Goal: Task Accomplishment & Management: Use online tool/utility

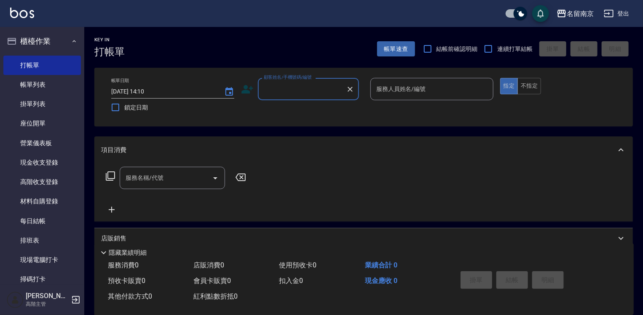
scroll to position [169, 0]
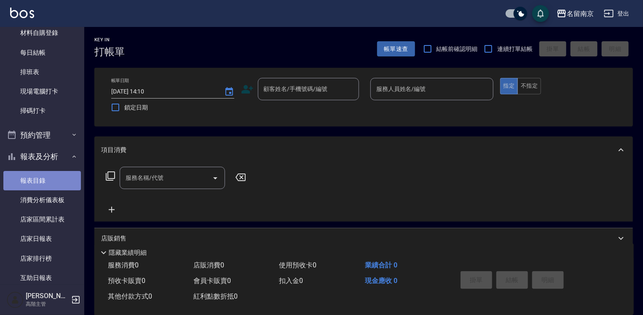
click at [53, 182] on link "報表目錄" at bounding box center [42, 180] width 78 height 19
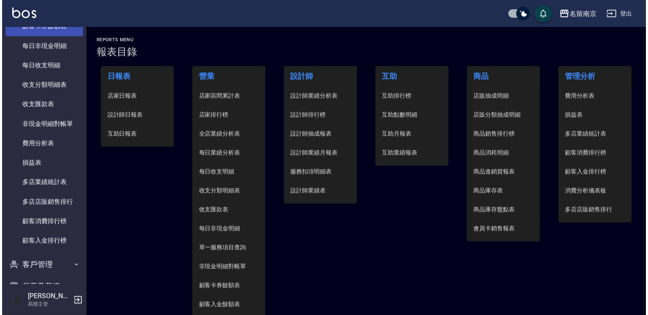
scroll to position [1015, 0]
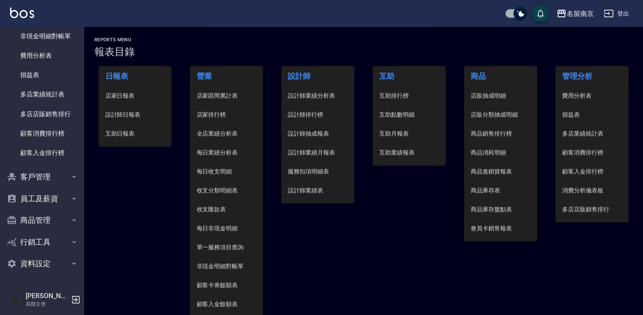
click at [125, 116] on span "設計師日報表" at bounding box center [135, 114] width 60 height 9
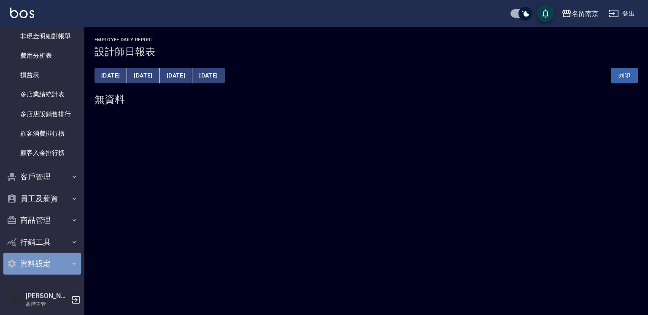
click at [49, 261] on button "資料設定" at bounding box center [42, 264] width 78 height 22
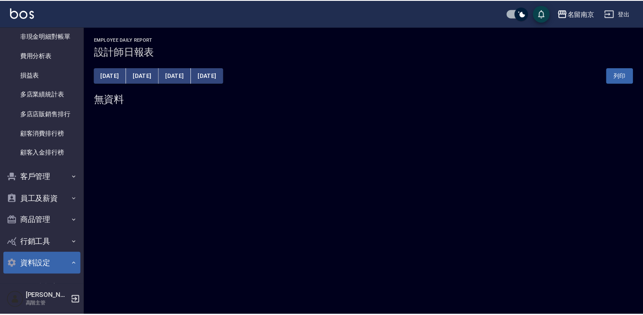
scroll to position [1100, 0]
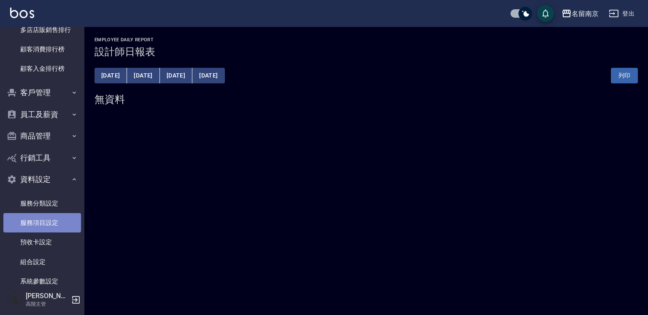
click at [42, 220] on link "服務項目設定" at bounding box center [42, 222] width 78 height 19
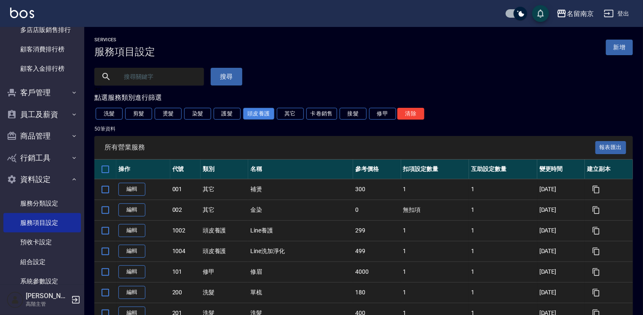
click at [266, 114] on button "頭皮養護" at bounding box center [258, 114] width 31 height 12
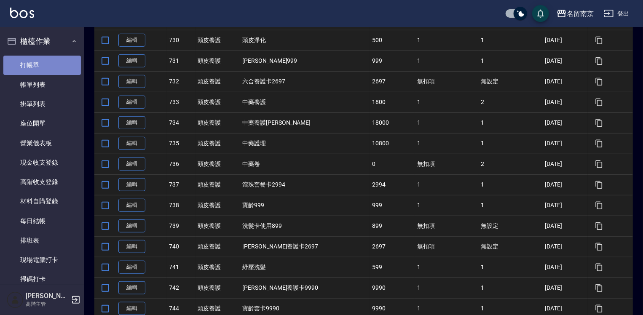
click at [56, 64] on link "打帳單" at bounding box center [42, 65] width 78 height 19
